Goal: Task Accomplishment & Management: Manage account settings

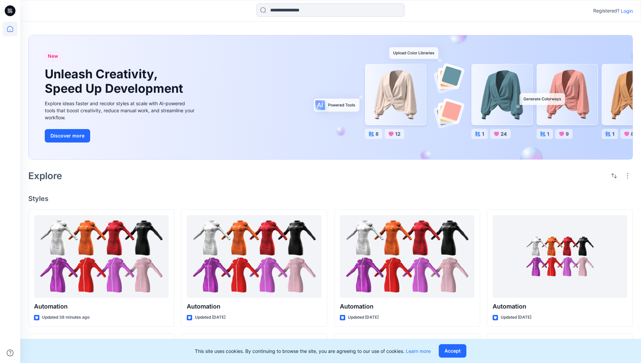
click at [625, 11] on p "Login" at bounding box center [626, 10] width 12 height 7
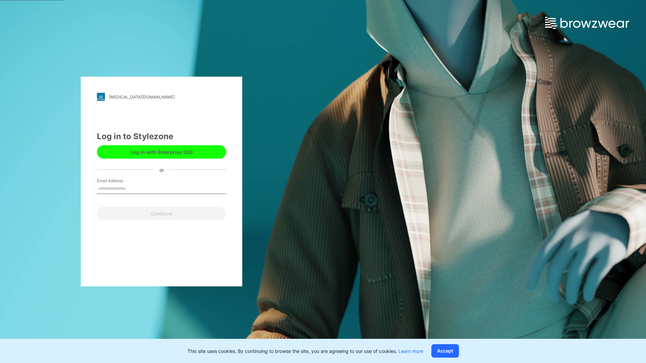
click at [133, 188] on input "Email Address" at bounding box center [161, 189] width 129 height 10
type input "*"
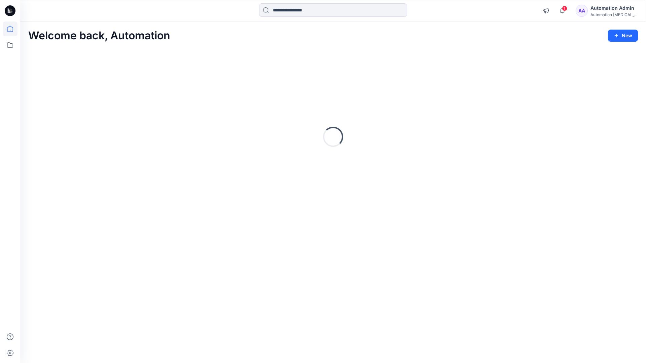
click at [13, 29] on icon at bounding box center [10, 29] width 6 height 6
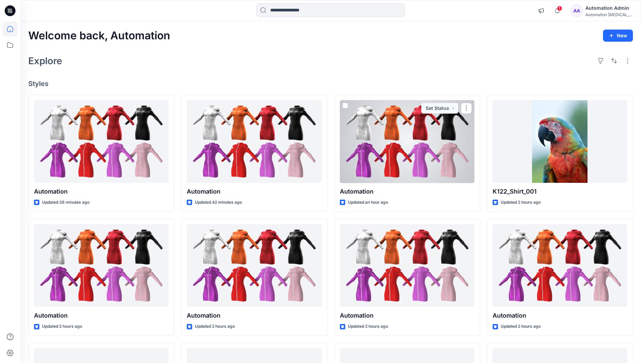
click at [600, 7] on div "Automation Admin" at bounding box center [608, 8] width 47 height 8
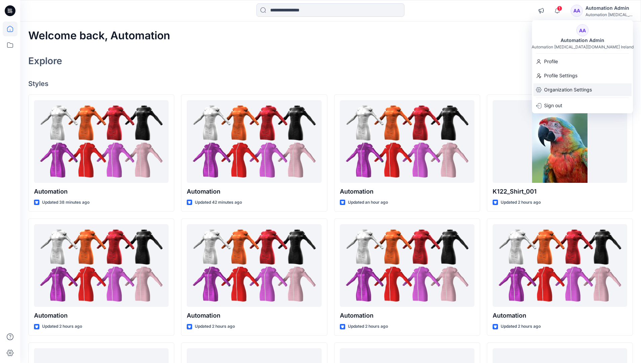
click at [568, 88] on p "Organization Settings" at bounding box center [568, 89] width 48 height 13
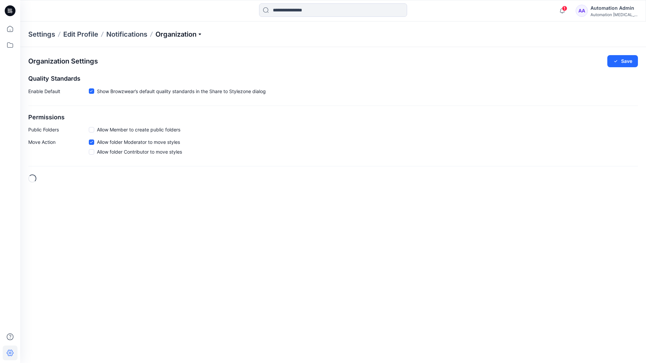
click at [180, 36] on p "Organization" at bounding box center [178, 34] width 47 height 9
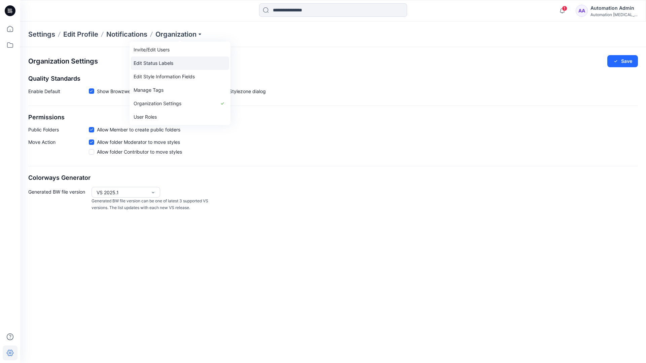
click at [151, 64] on link "Edit Status Labels" at bounding box center [180, 62] width 98 height 13
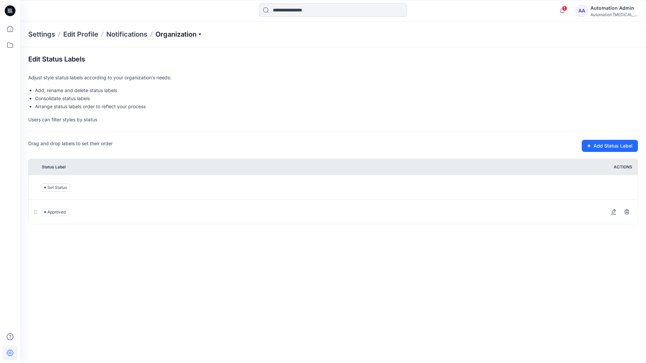
click at [179, 35] on p "Organization" at bounding box center [178, 34] width 47 height 9
click at [180, 32] on p "Organization" at bounding box center [178, 34] width 47 height 9
click at [298, 11] on input at bounding box center [333, 9] width 148 height 13
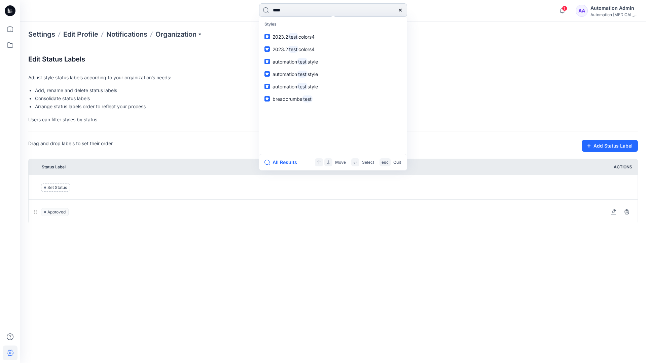
type input "****"
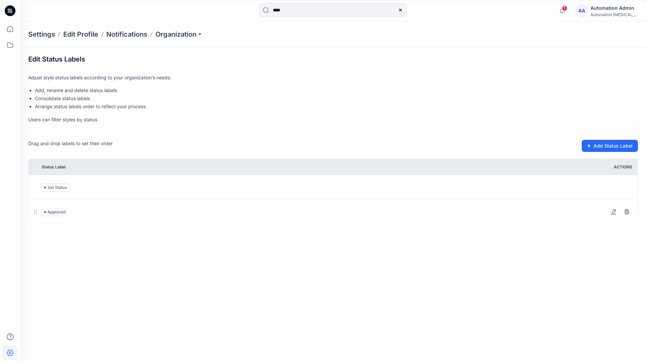
click at [399, 9] on icon at bounding box center [399, 10] width 3 height 3
